Goal: Find specific page/section: Find specific page/section

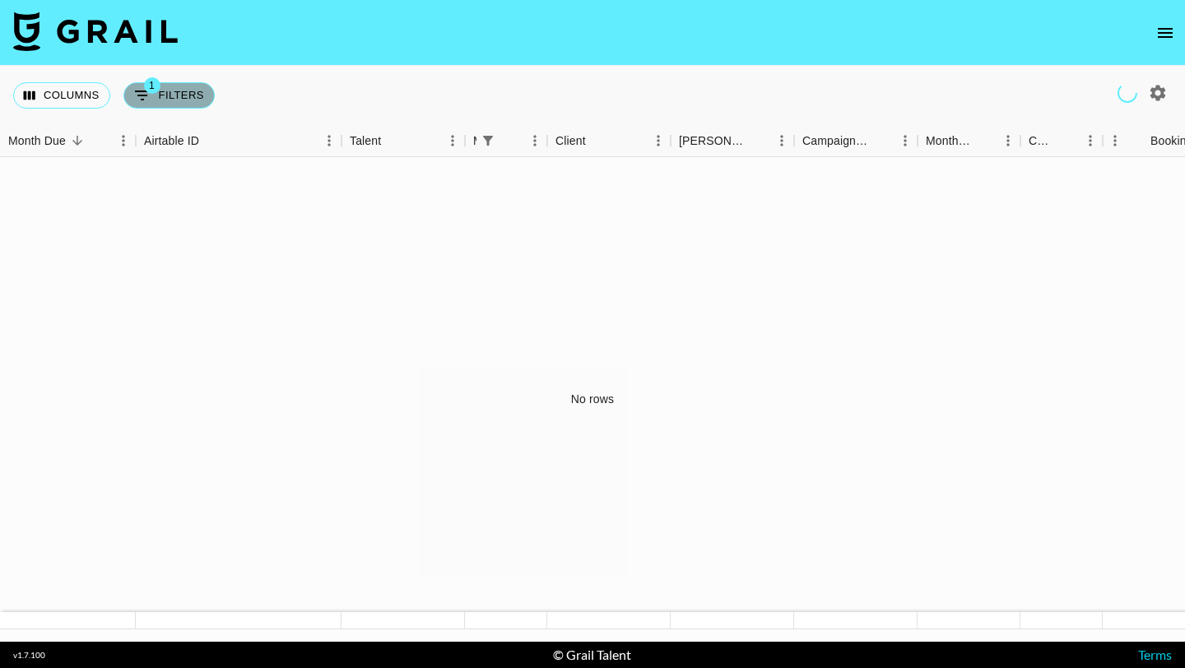
click at [173, 100] on button "1 Filters" at bounding box center [168, 95] width 91 height 26
select select "managerIds"
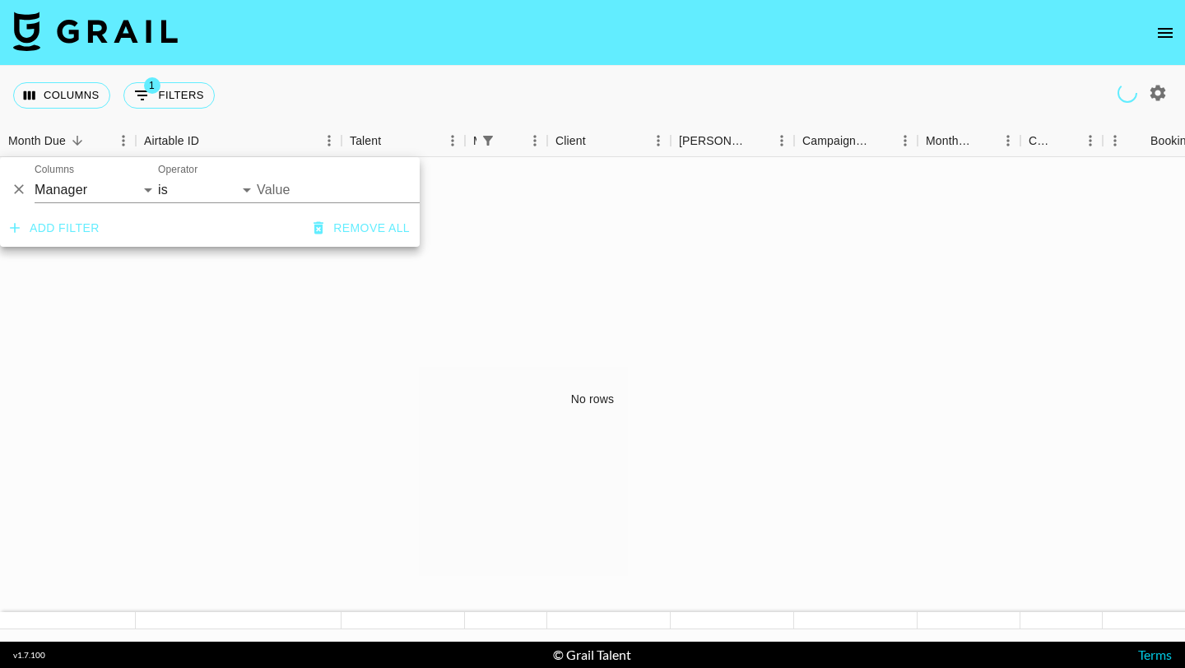
click at [300, 78] on div "Columns 1 Filters + Booking" at bounding box center [592, 95] width 1185 height 59
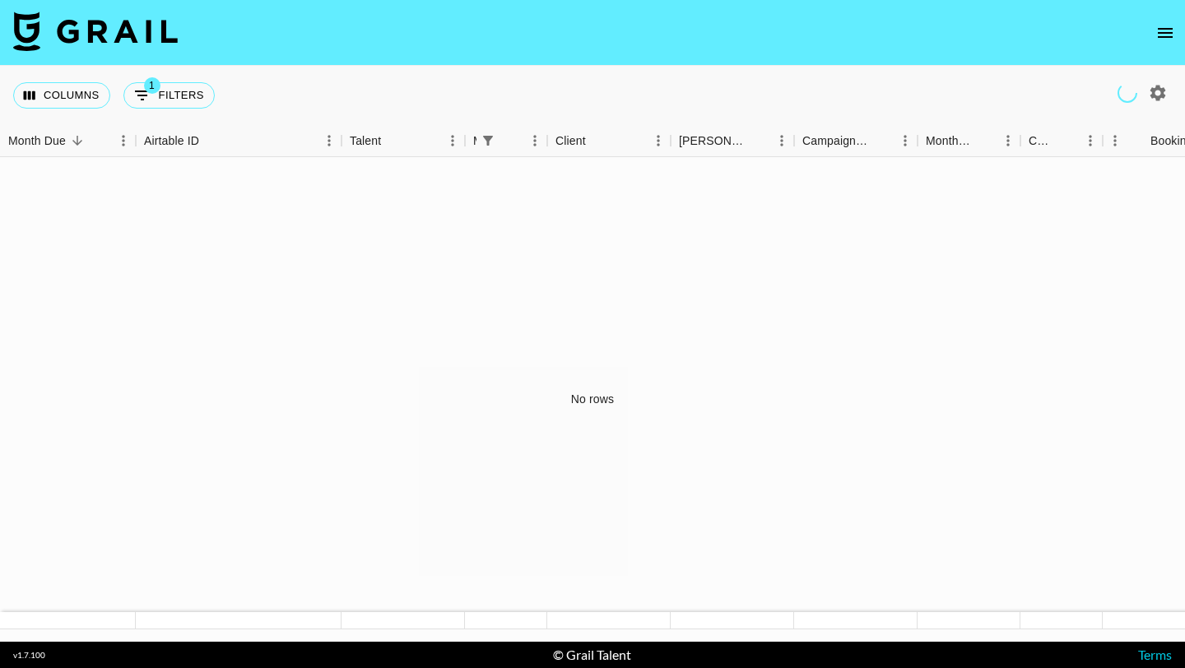
click at [1159, 26] on icon "open drawer" at bounding box center [1166, 33] width 20 height 20
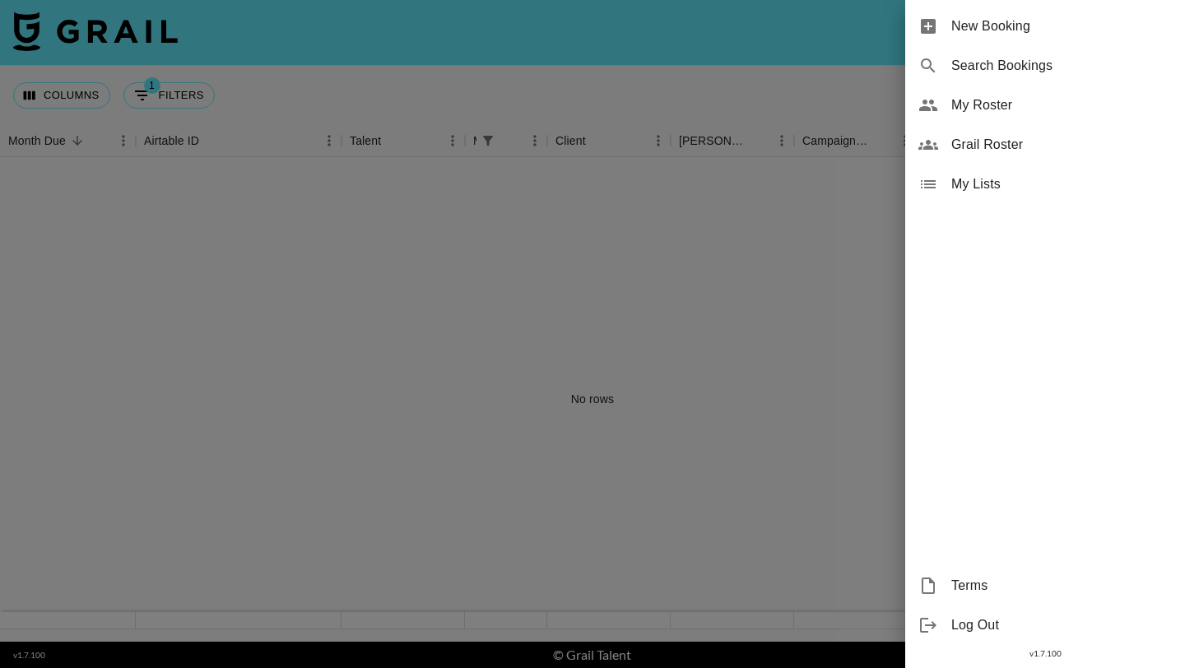
click at [783, 118] on div at bounding box center [592, 334] width 1185 height 668
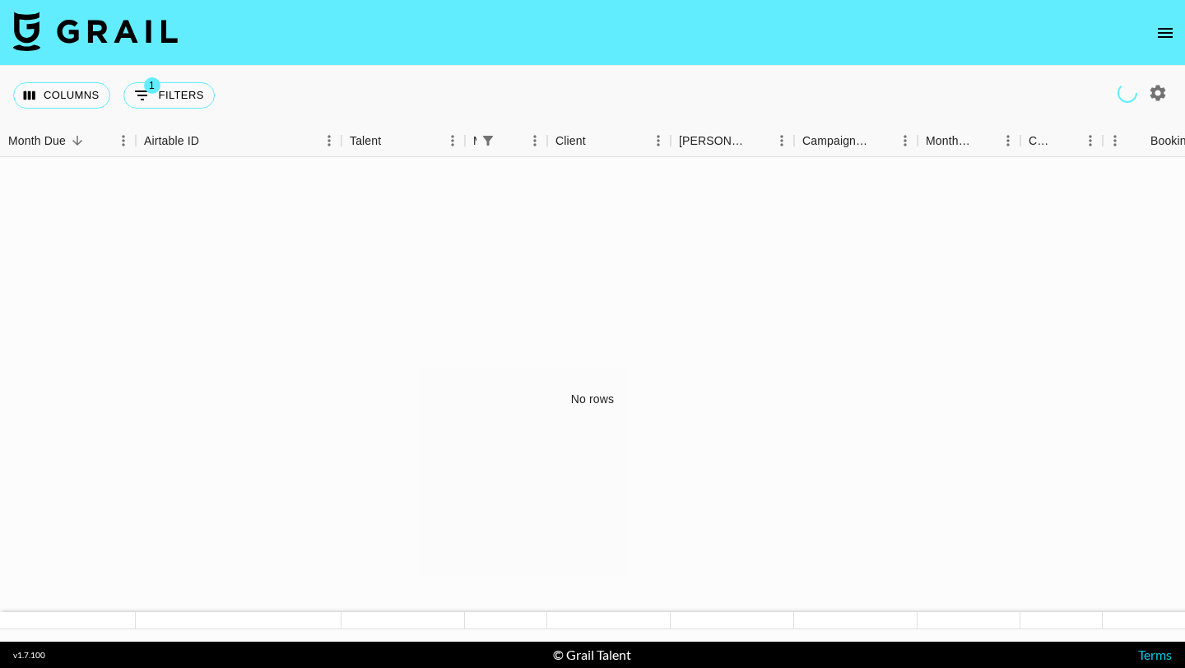
click at [1169, 26] on icon "open drawer" at bounding box center [1166, 33] width 20 height 20
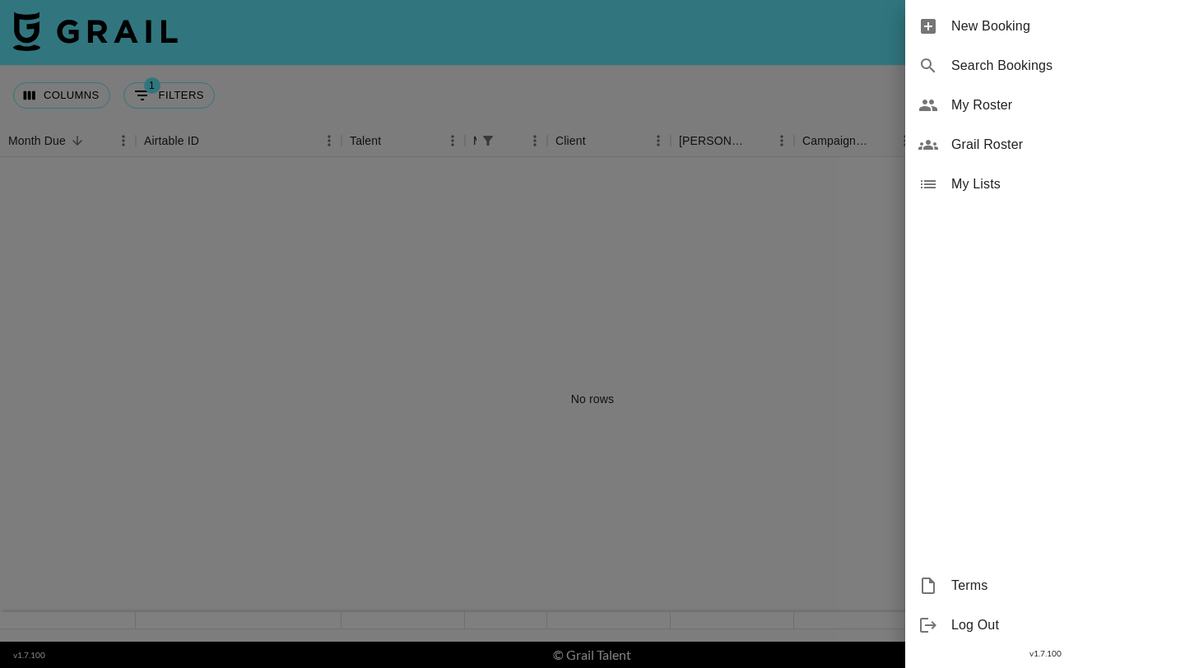
click at [1004, 151] on span "Grail Roster" at bounding box center [1062, 145] width 221 height 20
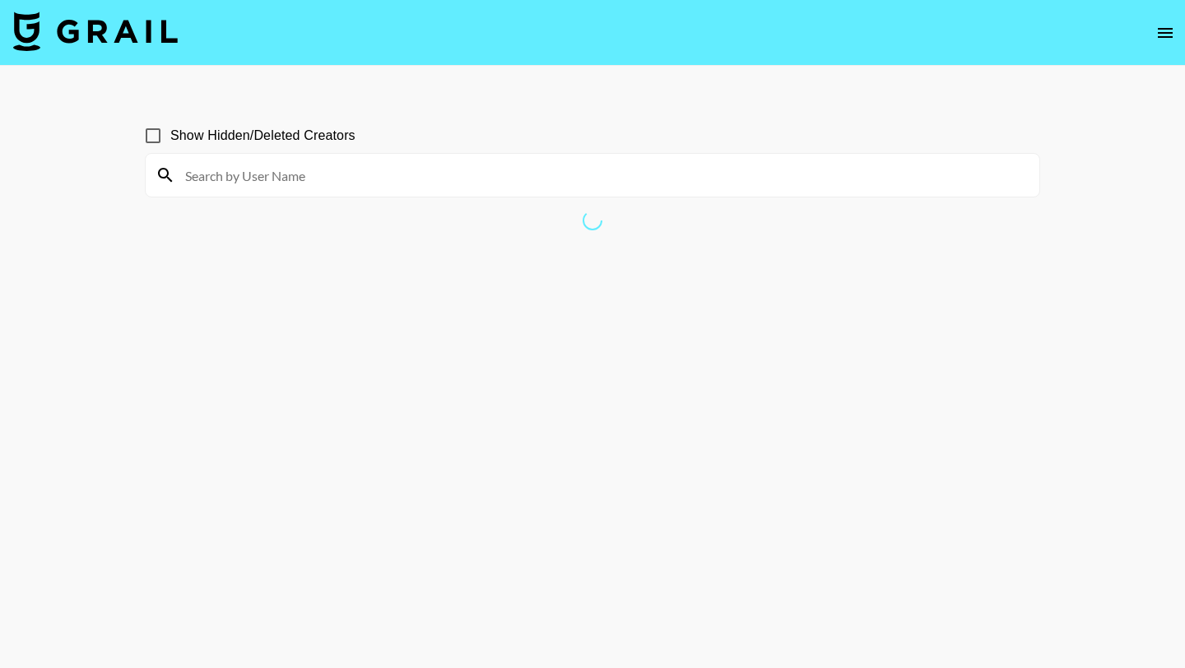
click at [1170, 33] on icon "open drawer" at bounding box center [1166, 33] width 20 height 20
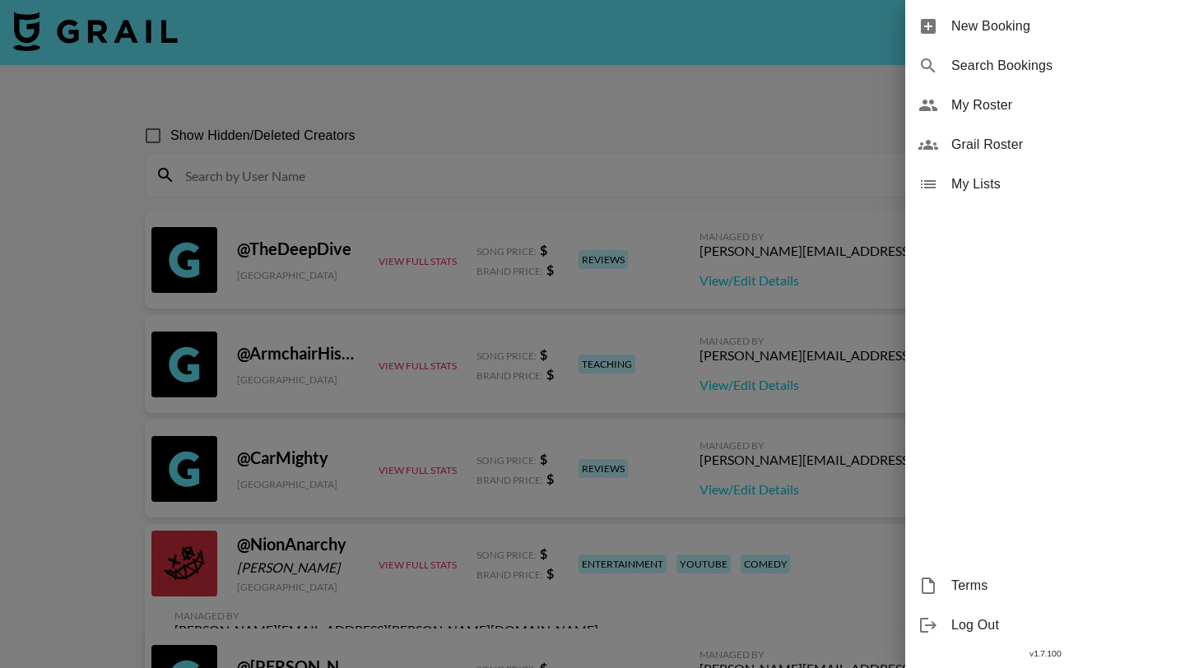
click at [706, 161] on div at bounding box center [592, 334] width 1185 height 668
